Goal: Transaction & Acquisition: Purchase product/service

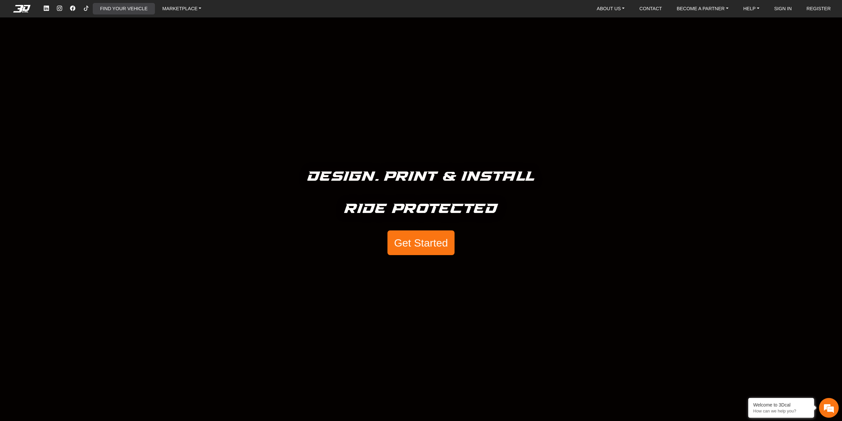
click at [132, 12] on link "FIND YOUR VEHICLE" at bounding box center [123, 8] width 53 height 11
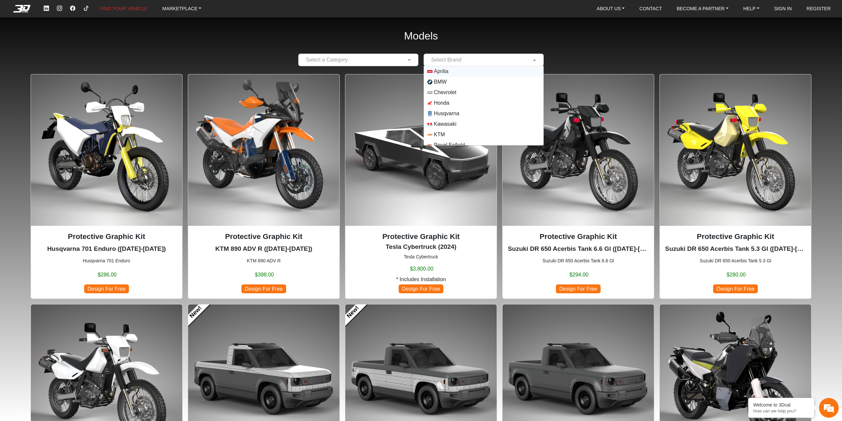
click at [461, 57] on input "text" at bounding box center [477, 60] width 100 height 8
type input "*"
click at [440, 132] on span "KTM" at bounding box center [439, 135] width 11 height 8
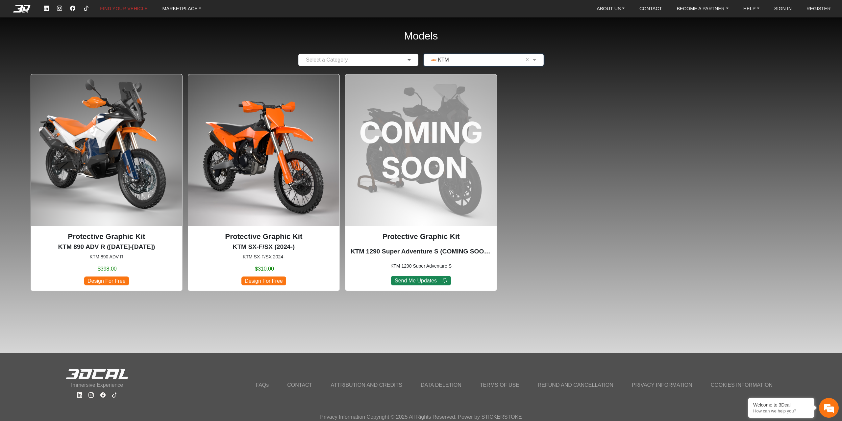
click at [409, 59] on span at bounding box center [410, 60] width 8 height 8
click at [390, 68] on div "Motorcycles" at bounding box center [358, 72] width 119 height 13
click at [423, 159] on div "Protective Graphic Kit KTM 1290 Super Adventure S (COMING SOON) (2024) KTM 1290…" at bounding box center [421, 182] width 152 height 217
